Goal: Navigation & Orientation: Find specific page/section

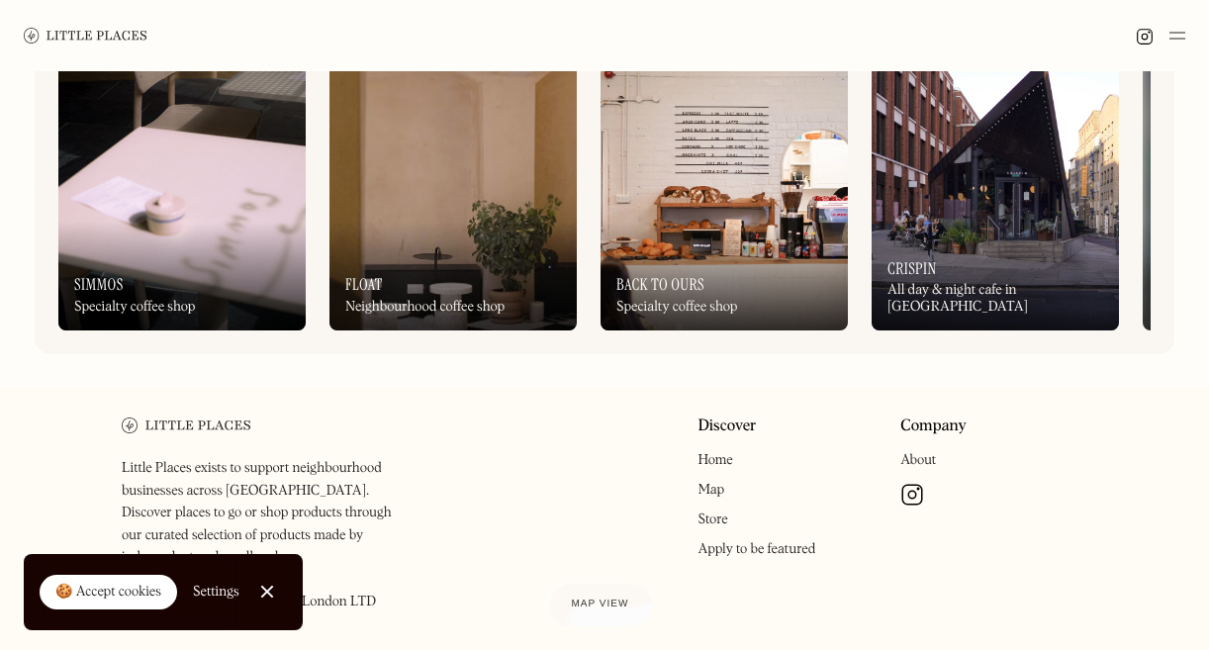
scroll to position [915, 0]
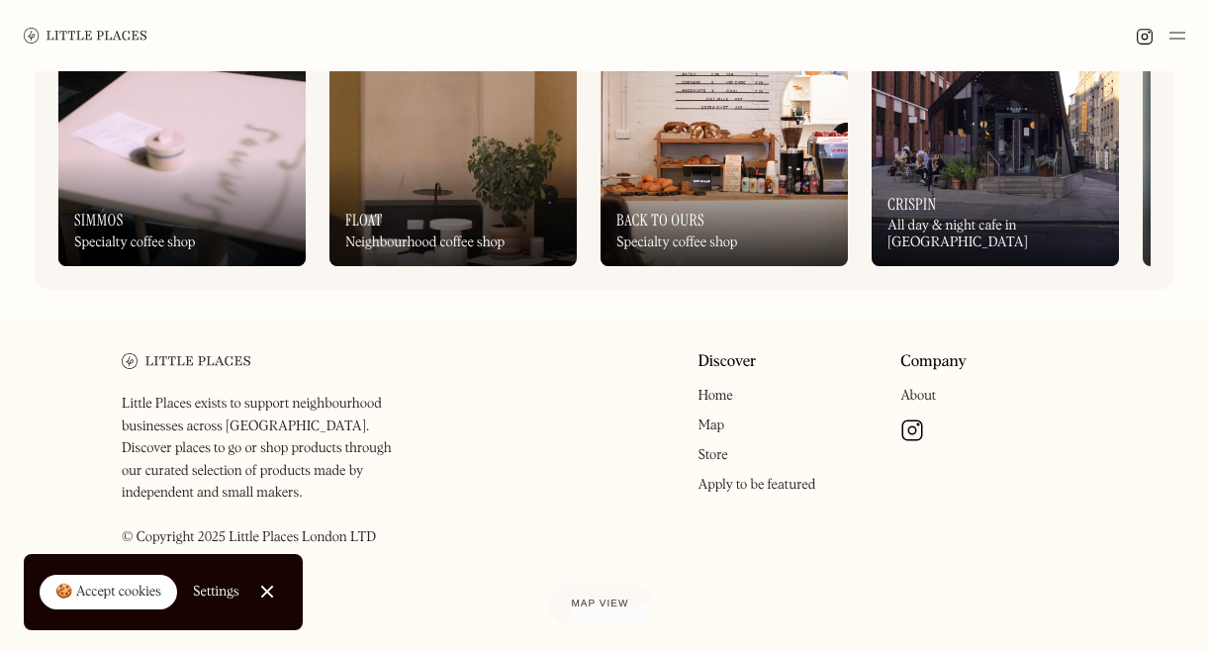
click at [191, 133] on img at bounding box center [181, 117] width 247 height 297
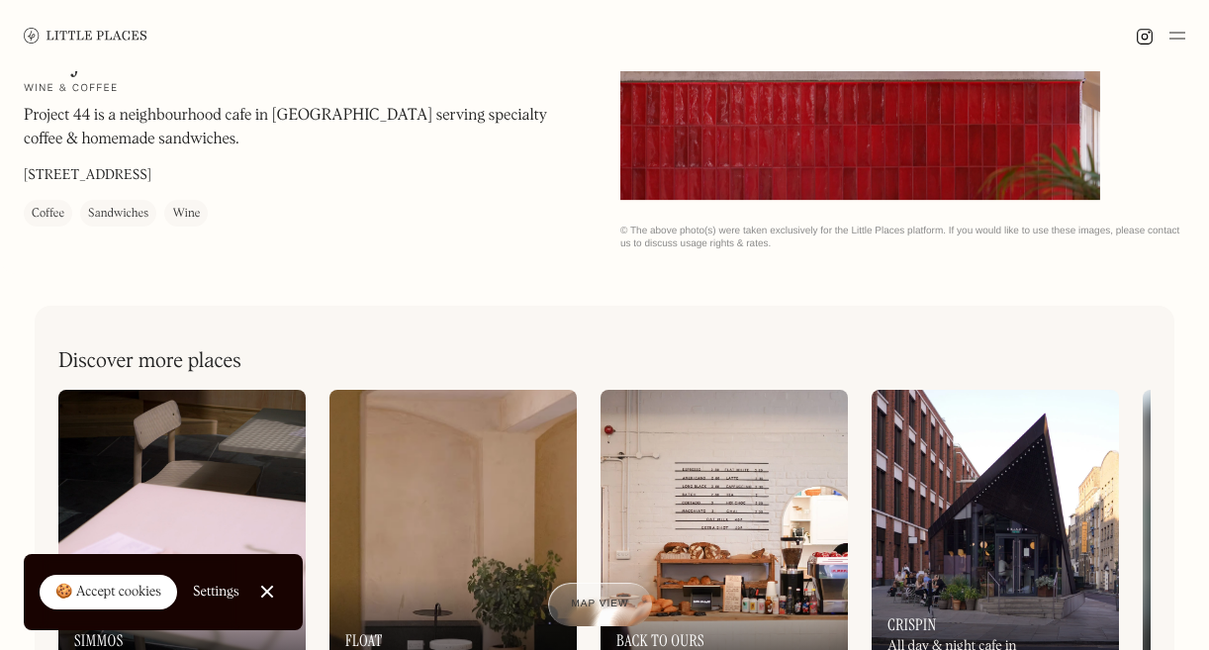
scroll to position [806, 0]
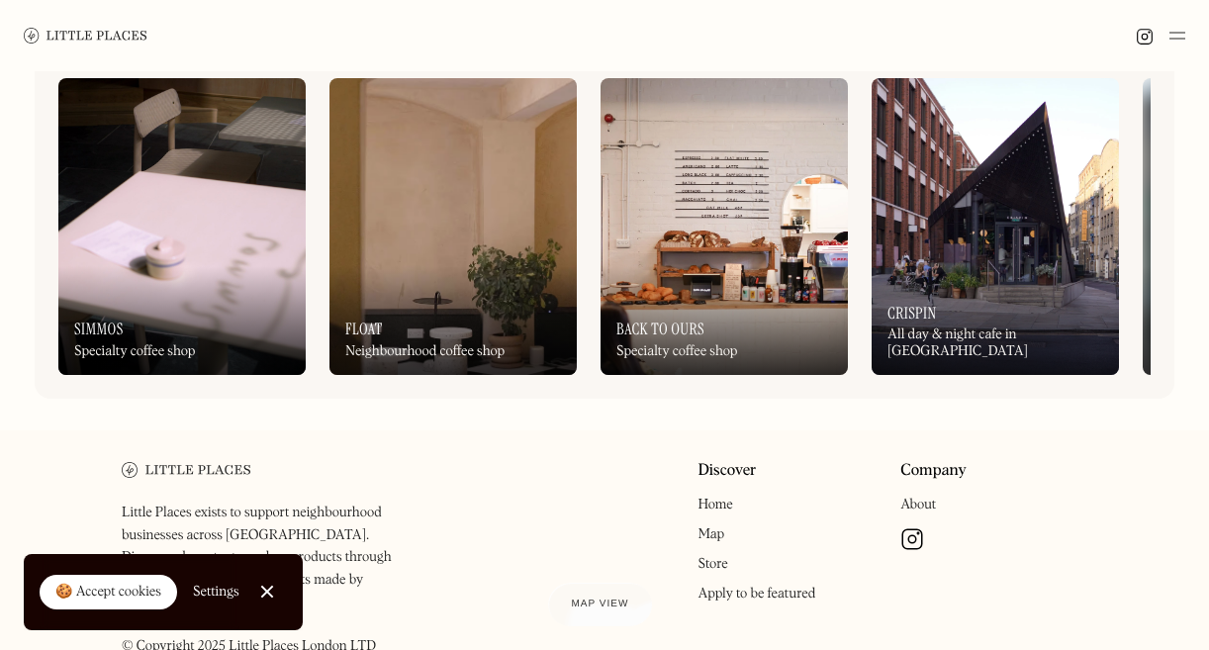
click at [130, 250] on img at bounding box center [181, 226] width 247 height 297
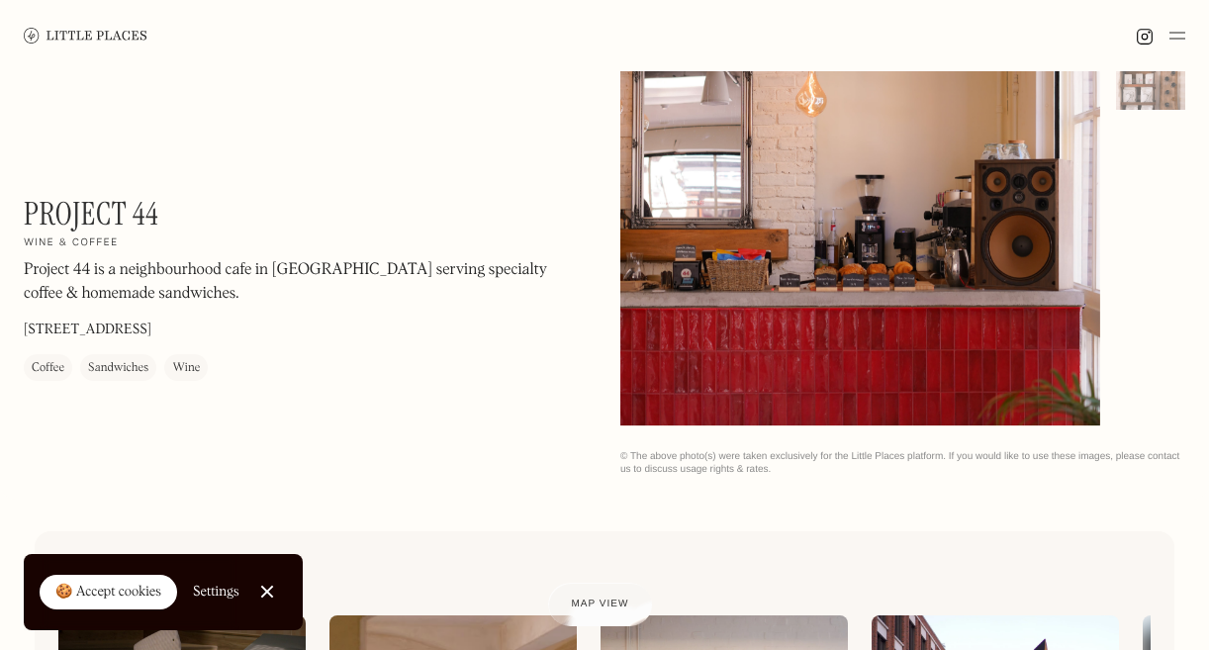
scroll to position [297, 0]
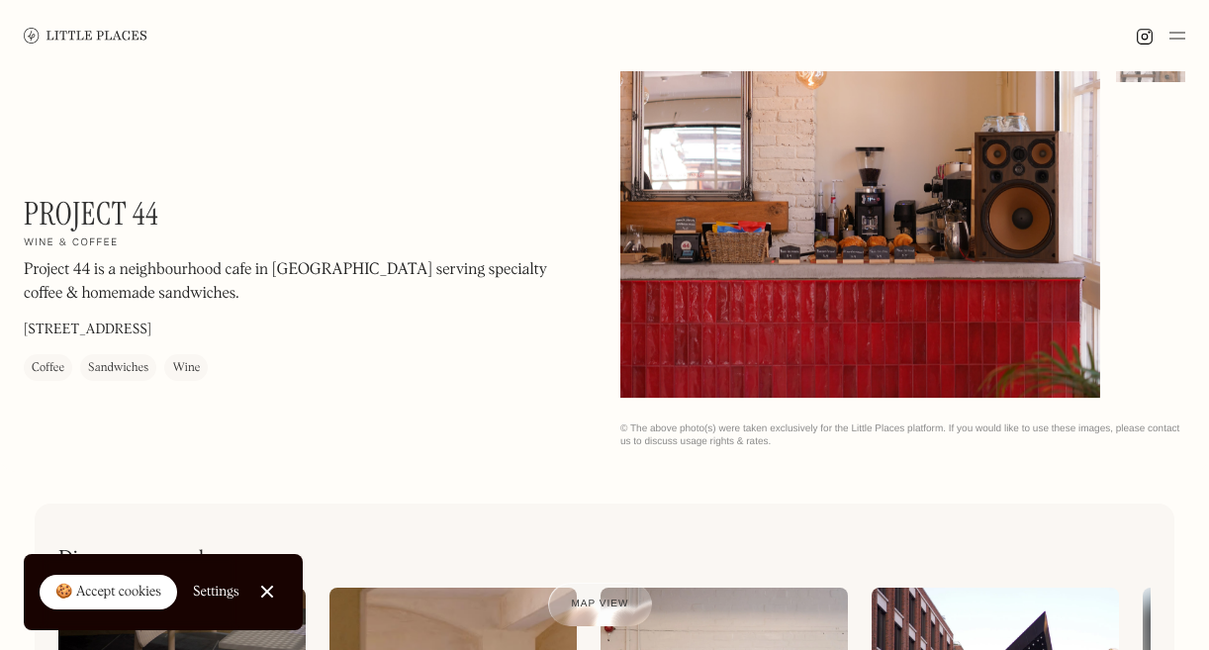
click at [855, 245] on div at bounding box center [860, 97] width 480 height 599
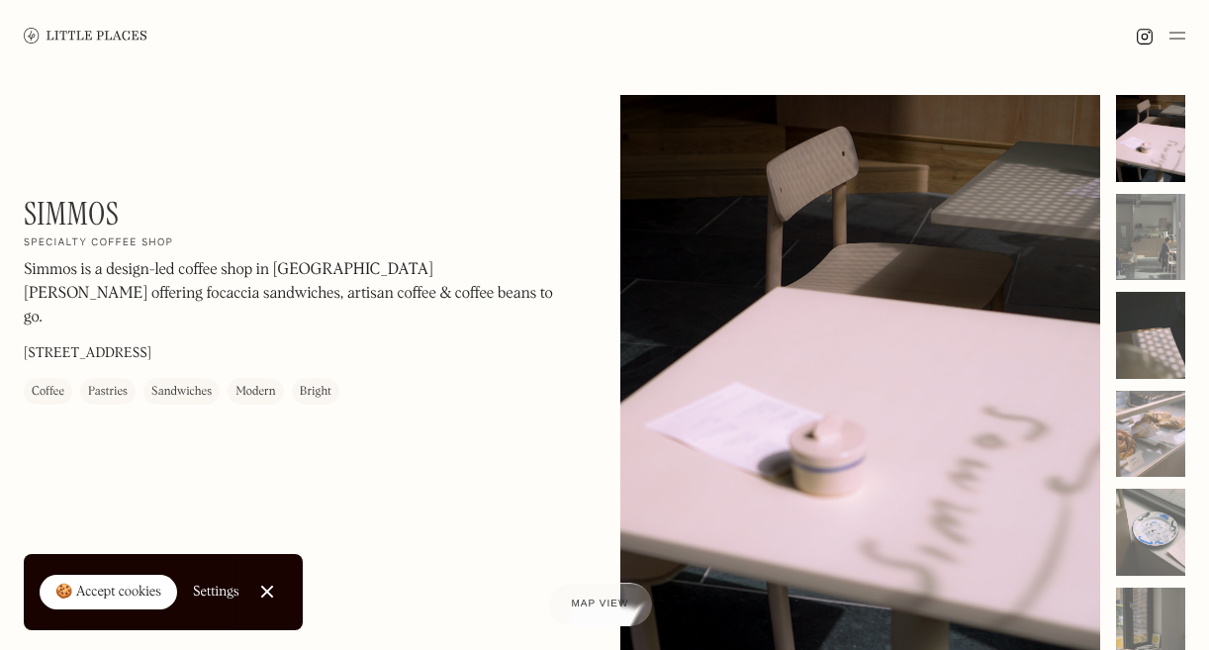
click at [1139, 305] on div at bounding box center [1150, 335] width 69 height 87
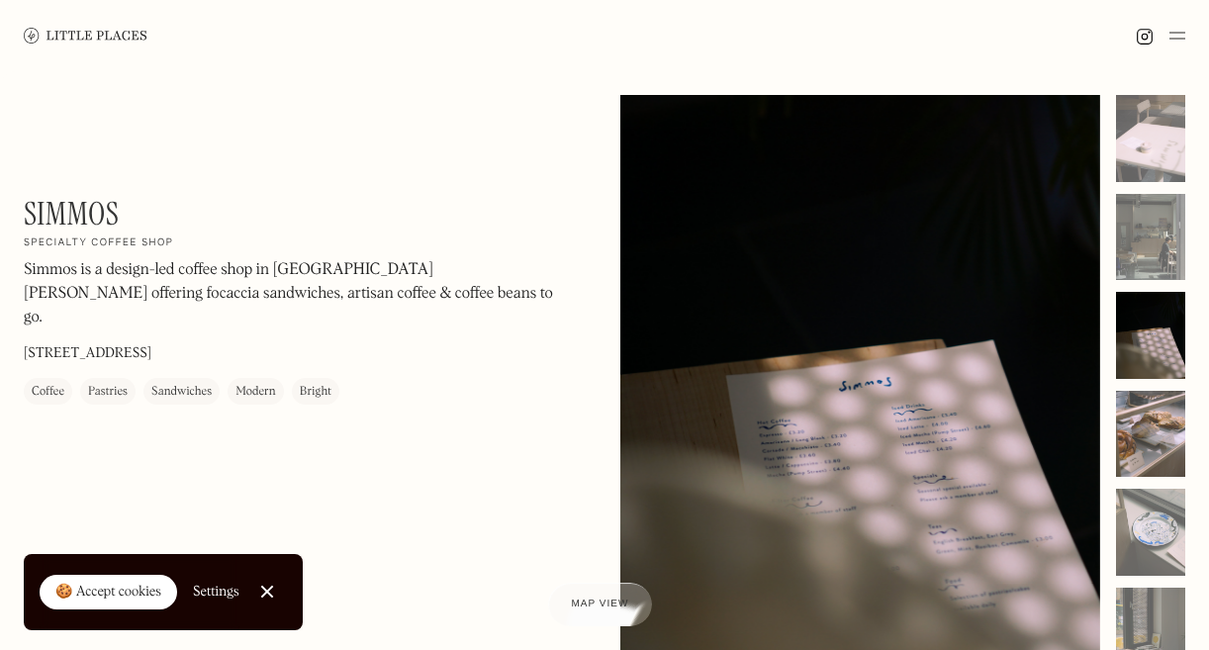
click at [1156, 462] on div at bounding box center [1150, 434] width 69 height 87
